Goal: Task Accomplishment & Management: Manage account settings

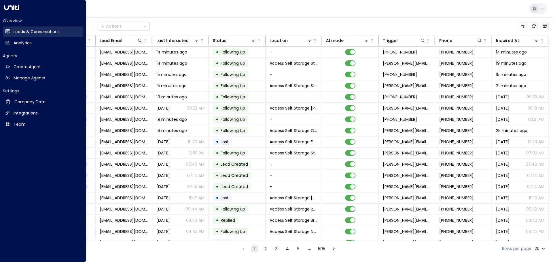
click at [8, 32] on icon at bounding box center [7, 31] width 5 height 3
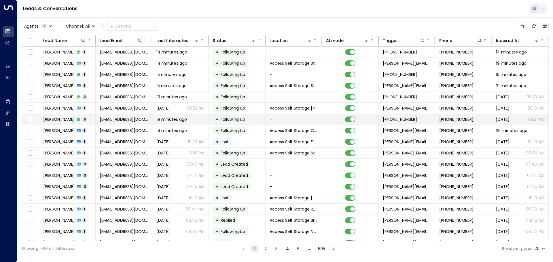
click at [86, 119] on td "[PERSON_NAME] 8" at bounding box center [67, 119] width 56 height 11
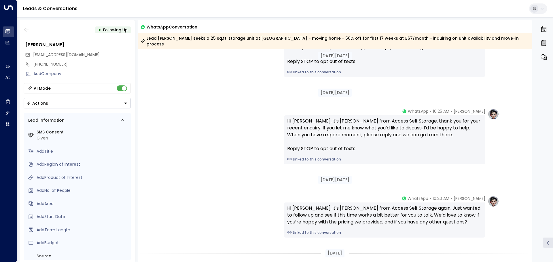
scroll to position [374, 0]
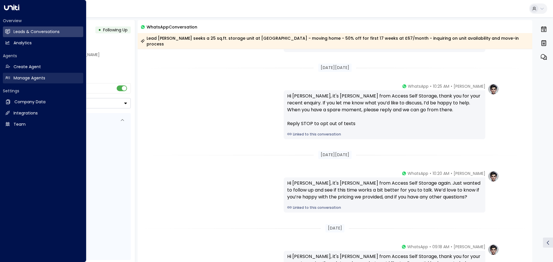
click at [24, 79] on h2 "Manage Agents" at bounding box center [30, 78] width 32 height 6
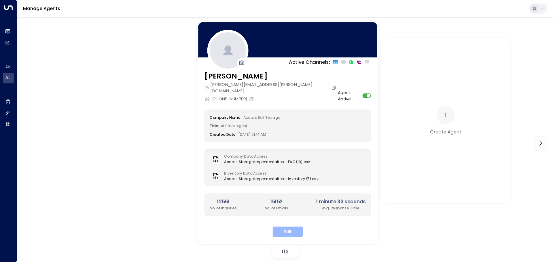
click at [296, 227] on button "Edit" at bounding box center [288, 232] width 30 height 10
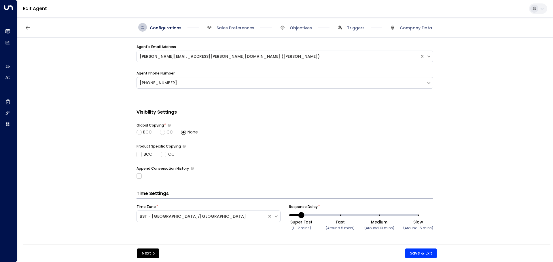
scroll to position [192, 0]
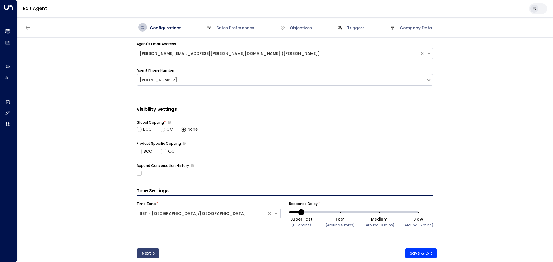
click at [151, 249] on button "Next" at bounding box center [148, 254] width 22 height 10
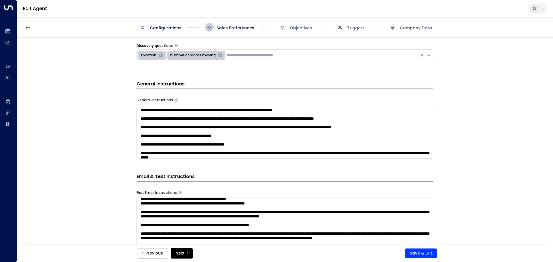
scroll to position [32, 0]
click at [176, 251] on button "Next" at bounding box center [182, 253] width 22 height 10
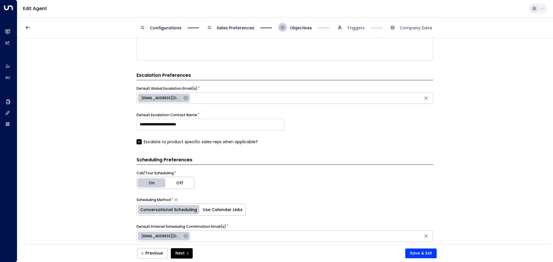
scroll to position [244, 0]
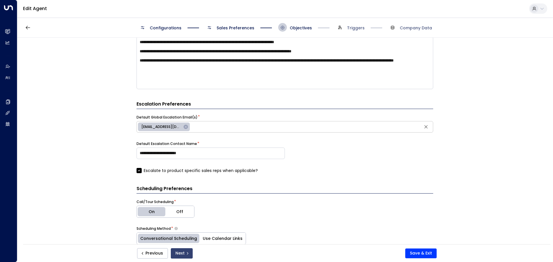
click at [183, 255] on button "Next" at bounding box center [182, 253] width 22 height 10
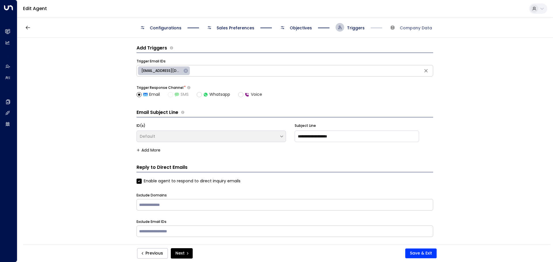
scroll to position [0, 0]
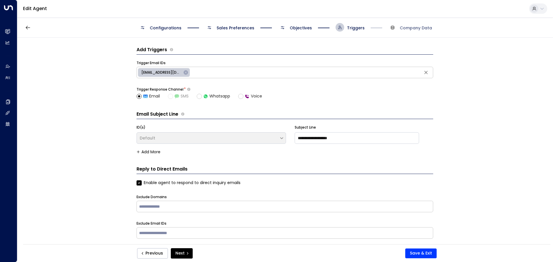
click at [166, 27] on span "Configurations" at bounding box center [166, 28] width 32 height 6
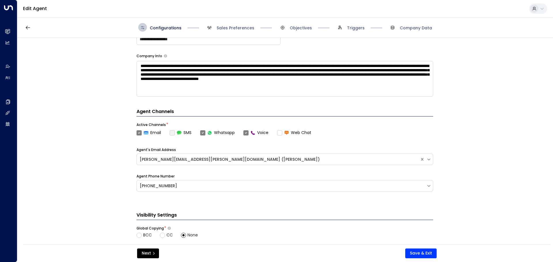
scroll to position [29, 0]
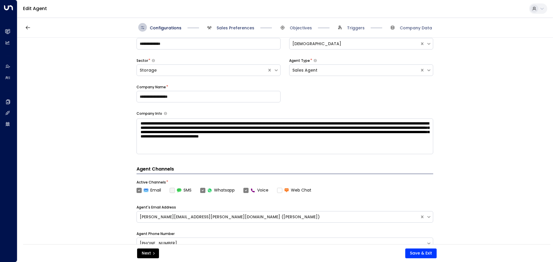
click at [235, 27] on span "Sales Preferences" at bounding box center [235, 28] width 38 height 6
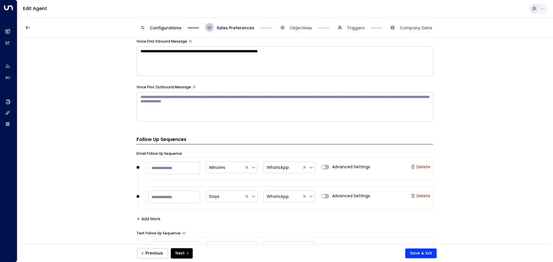
scroll to position [556, 0]
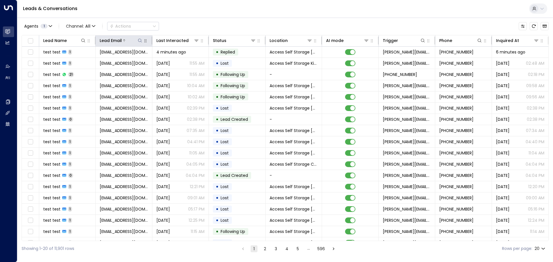
click at [138, 40] on icon at bounding box center [140, 40] width 5 height 5
type input "**********"
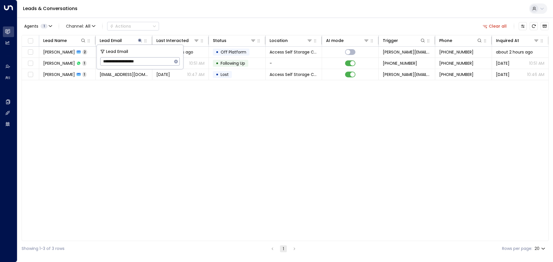
click at [138, 103] on div "Lead Name Lead Email Last Interacted Status Location AI mode Trigger Phone Inqu…" at bounding box center [285, 138] width 527 height 206
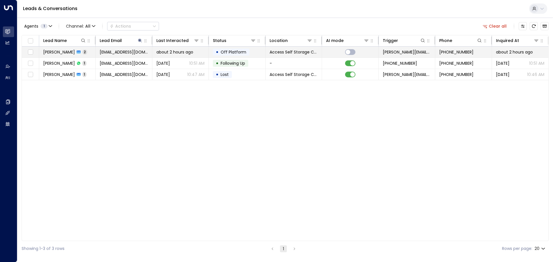
click at [93, 52] on td "Stephanie Khan 2" at bounding box center [67, 52] width 56 height 11
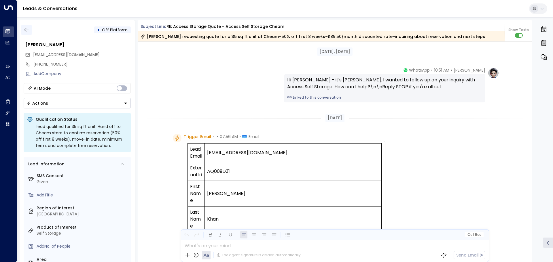
click at [29, 30] on button "button" at bounding box center [26, 30] width 10 height 10
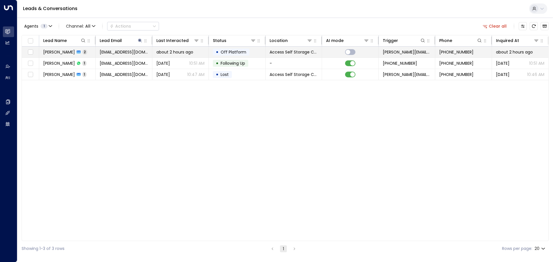
click at [149, 51] on td "skhan04@outlook.com" at bounding box center [124, 52] width 56 height 11
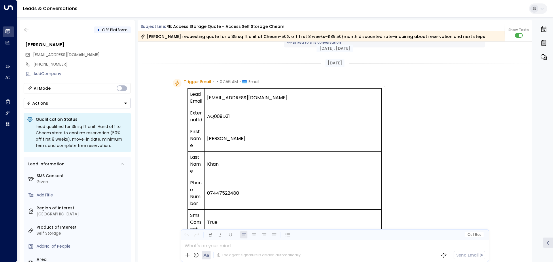
scroll to position [50, 0]
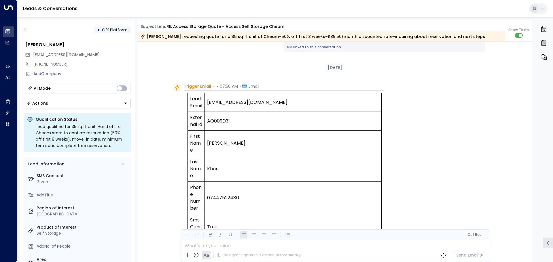
click at [220, 131] on td "AQ009D31" at bounding box center [293, 121] width 177 height 19
copy td "AQ009D31"
click at [24, 31] on icon "button" at bounding box center [27, 30] width 6 height 6
